Goal: Navigation & Orientation: Find specific page/section

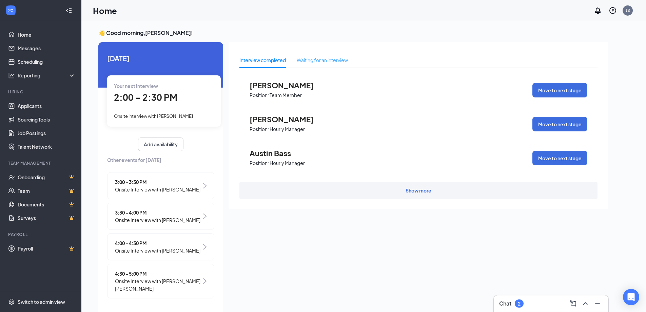
click at [323, 56] on div "Waiting for an interview" at bounding box center [322, 60] width 51 height 16
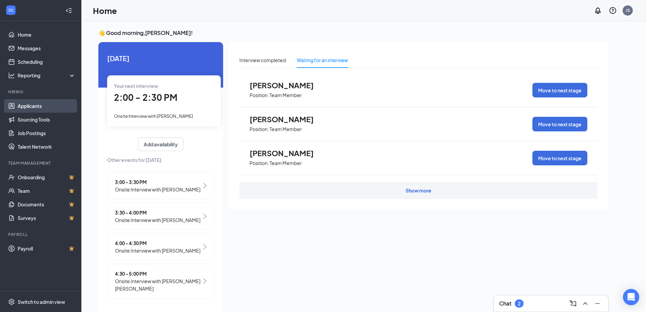
click at [23, 110] on link "Applicants" at bounding box center [47, 106] width 58 height 14
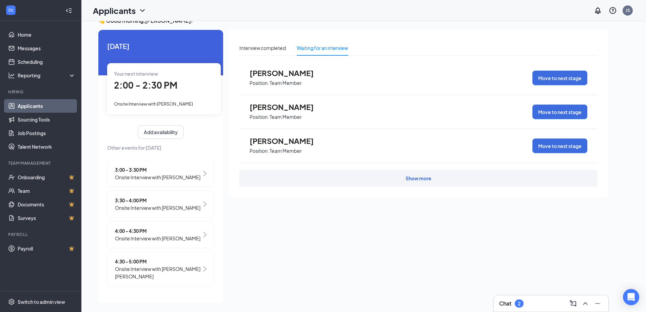
scroll to position [14, 0]
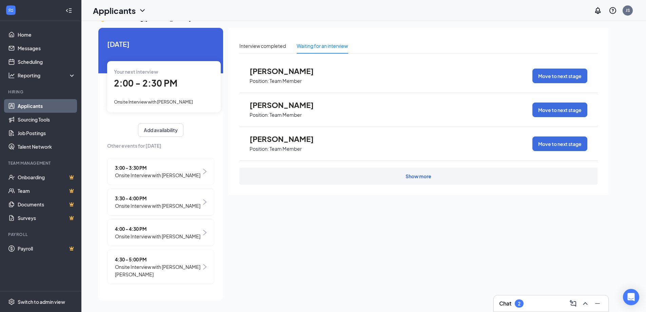
click at [391, 172] on div "Show more" at bounding box center [419, 176] width 358 height 17
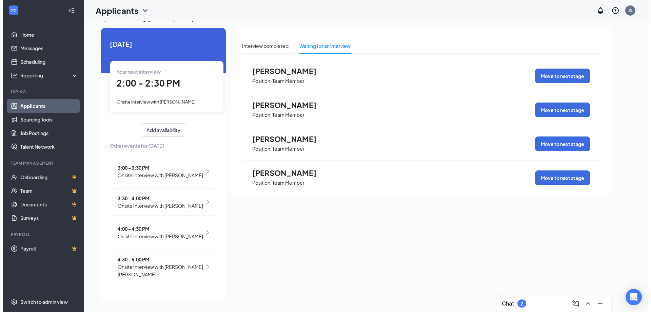
scroll to position [0, 0]
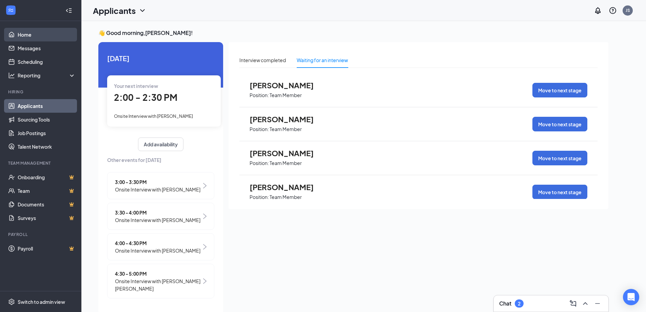
click at [35, 34] on link "Home" at bounding box center [47, 35] width 58 height 14
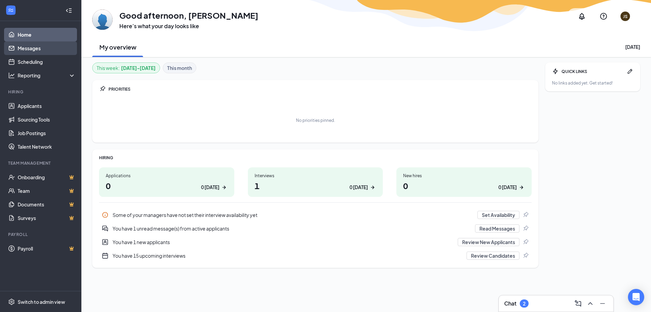
click at [37, 51] on link "Messages" at bounding box center [47, 48] width 58 height 14
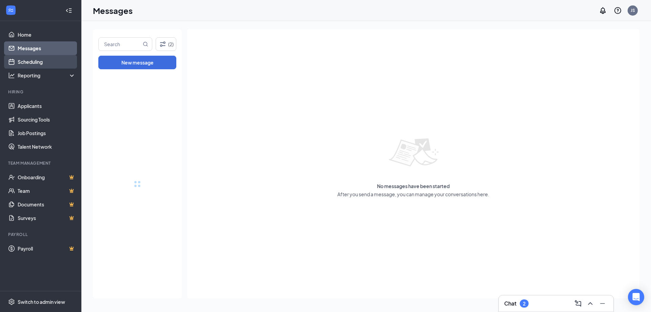
click at [39, 61] on link "Scheduling" at bounding box center [47, 62] width 58 height 14
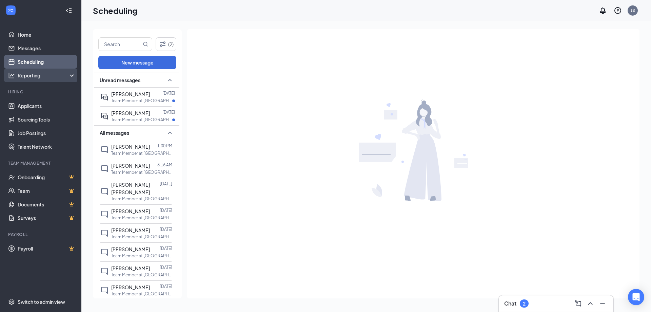
click at [42, 75] on div "Reporting" at bounding box center [47, 75] width 58 height 7
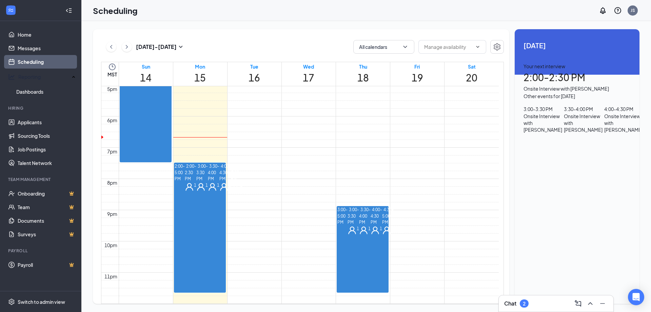
scroll to position [575, 0]
click at [371, 226] on div "1" at bounding box center [377, 230] width 12 height 9
